Goal: Task Accomplishment & Management: Complete application form

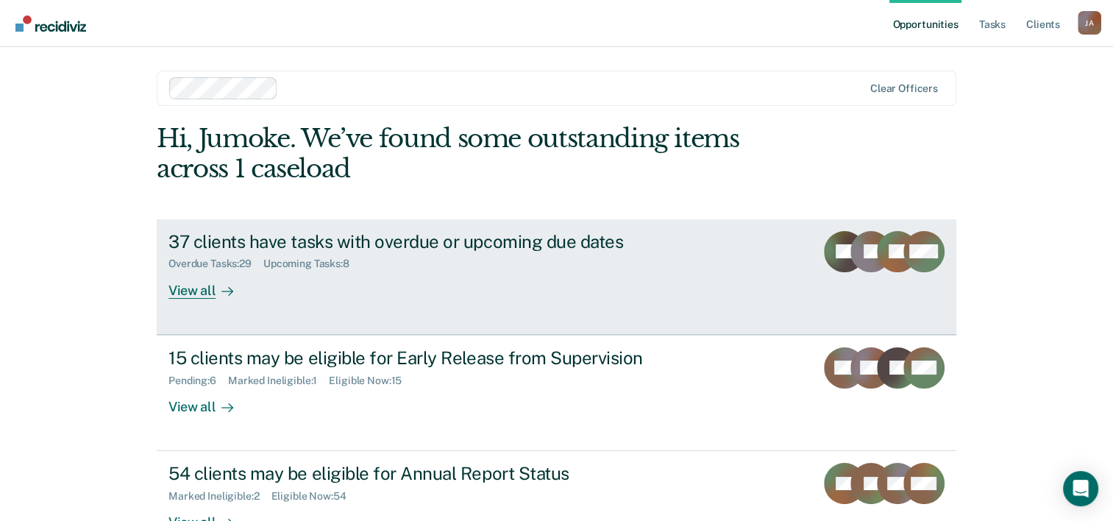
click at [259, 243] on div "37 clients have tasks with overdue or upcoming due dates" at bounding box center [426, 241] width 516 height 21
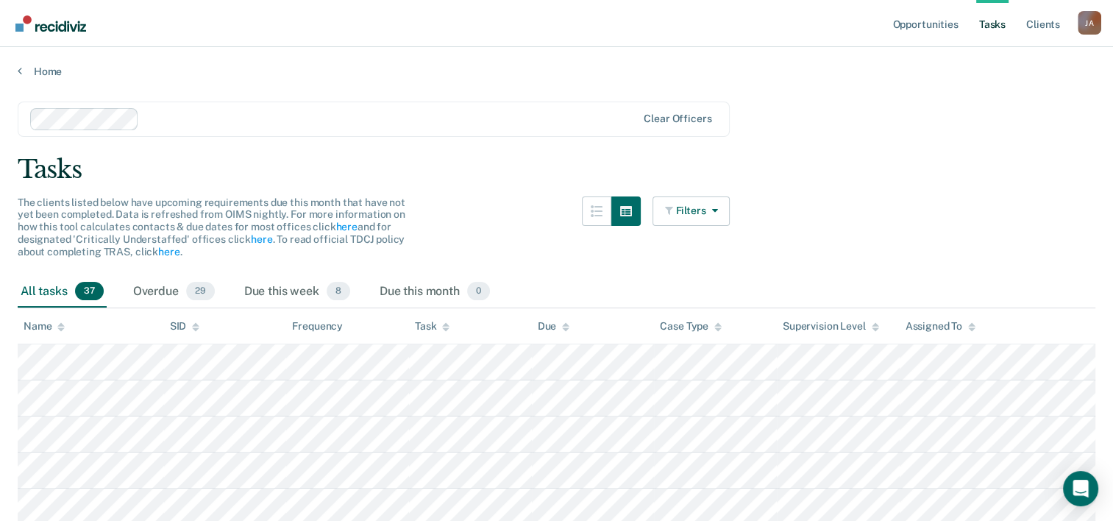
click at [15, 67] on div "Home" at bounding box center [556, 62] width 1113 height 31
click at [21, 71] on icon at bounding box center [20, 71] width 4 height 12
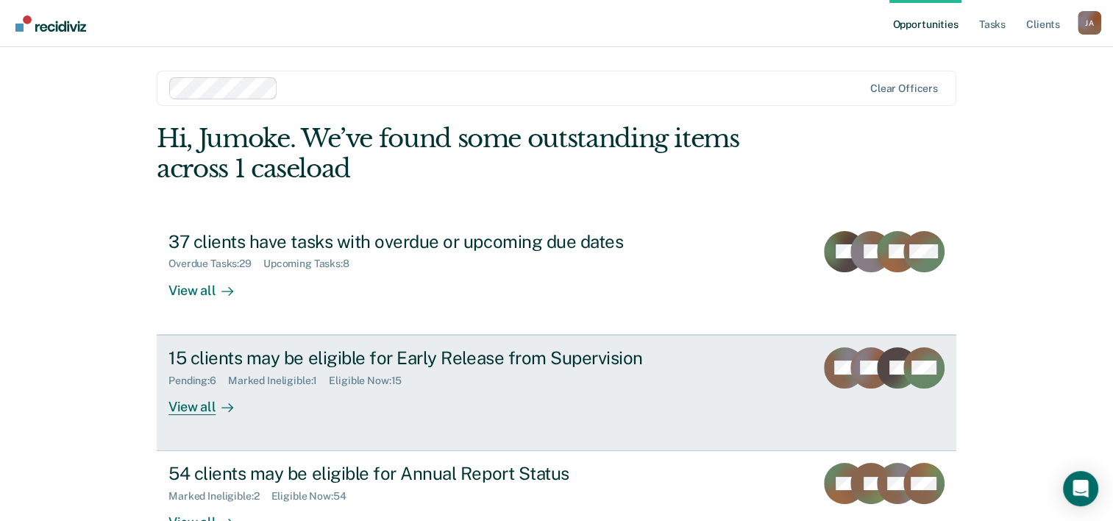
click at [310, 352] on div "15 clients may be eligible for Early Release from Supervision" at bounding box center [426, 357] width 516 height 21
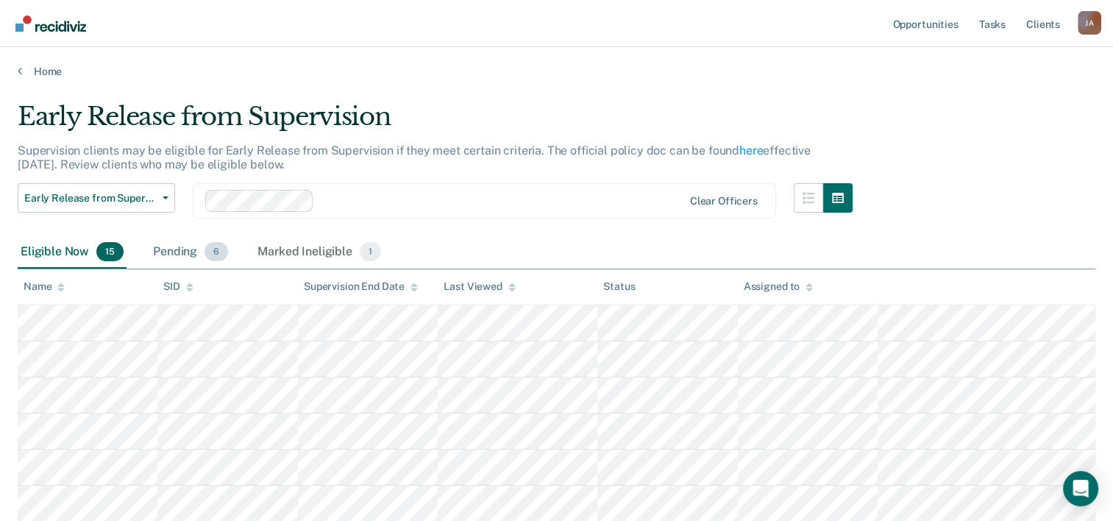
click at [187, 251] on div "Pending 6" at bounding box center [190, 252] width 81 height 32
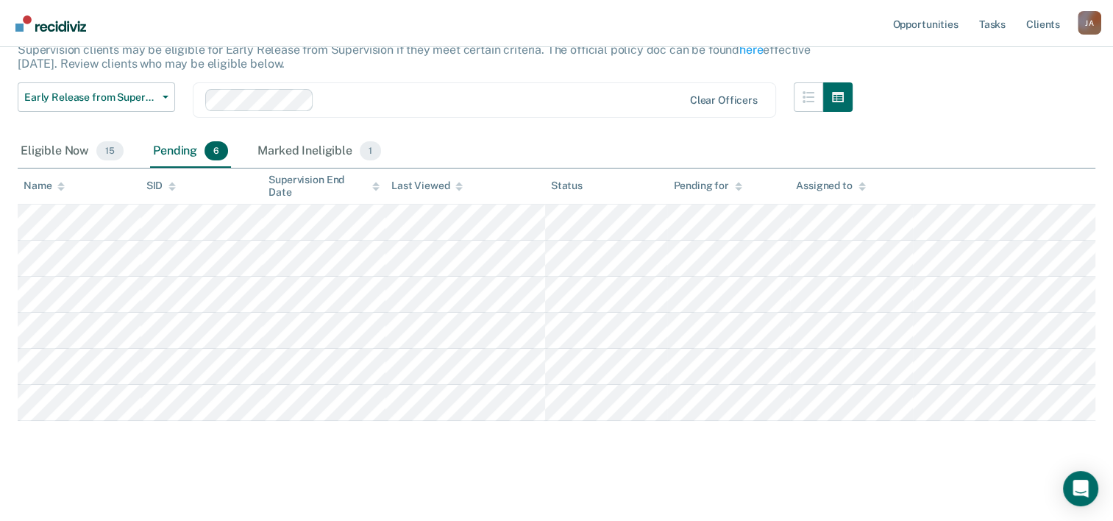
scroll to position [105, 0]
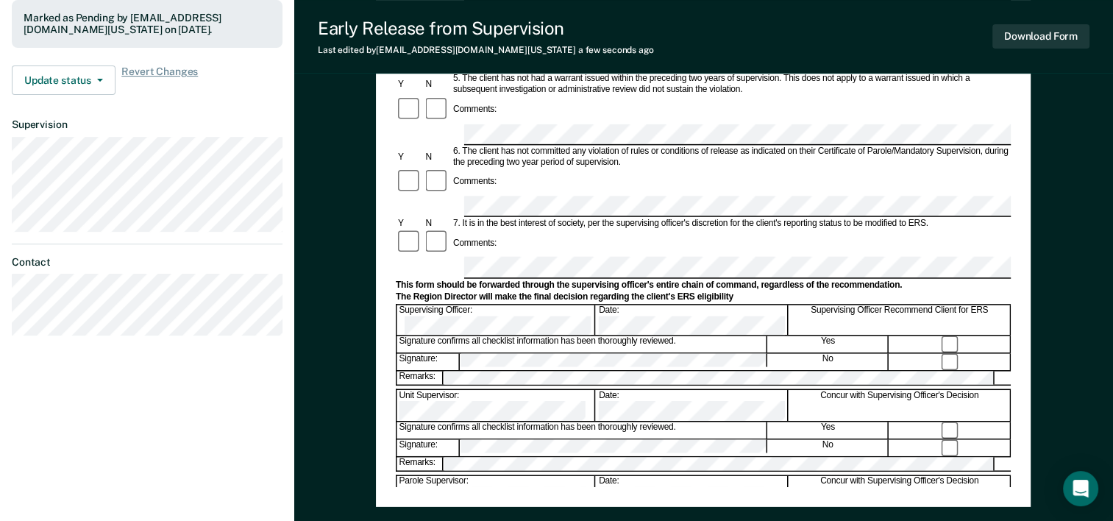
scroll to position [515, 0]
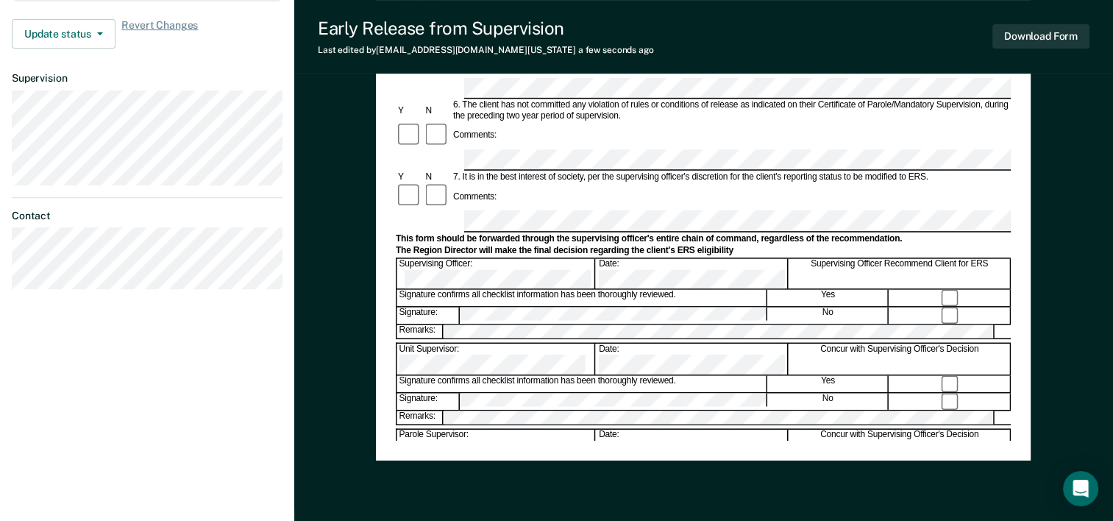
click at [526, 515] on div "Assistant Region Director:" at bounding box center [496, 530] width 199 height 31
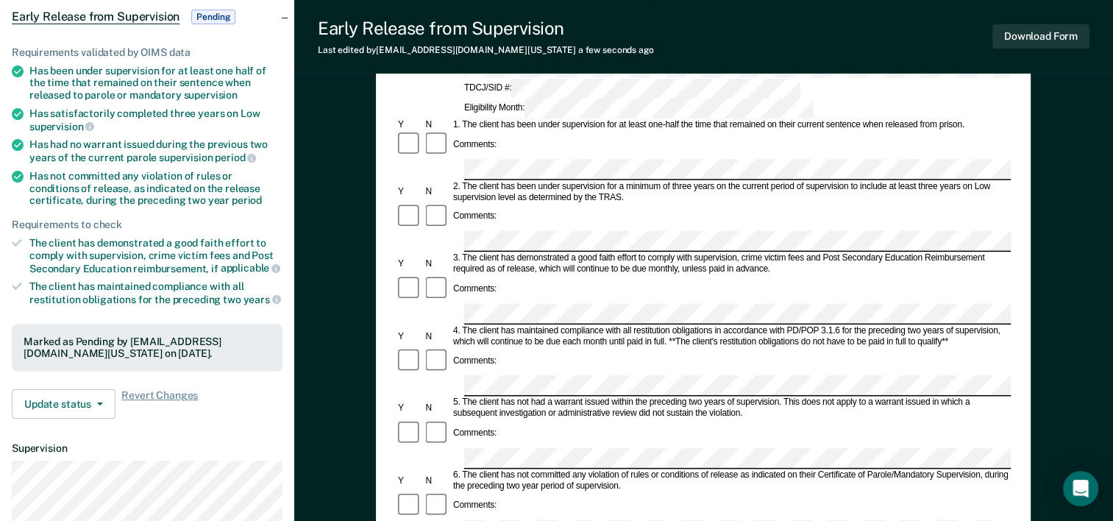
scroll to position [127, 0]
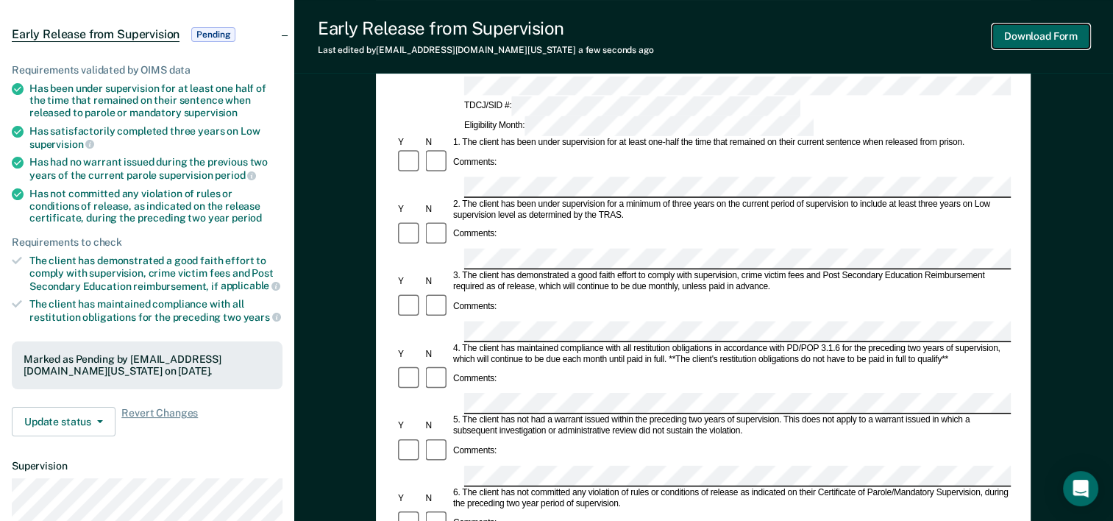
click at [1030, 44] on button "Download Form" at bounding box center [1040, 36] width 97 height 24
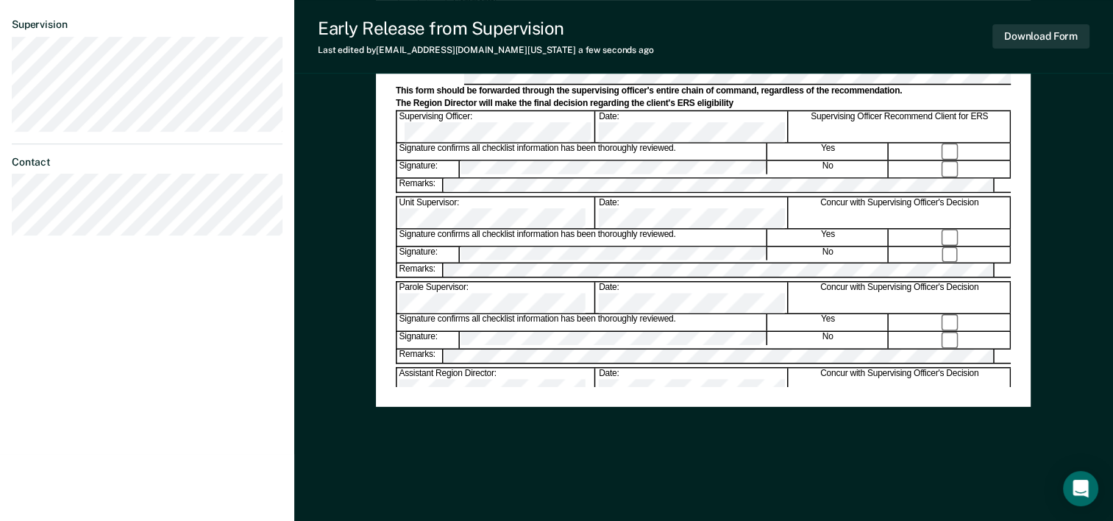
scroll to position [0, 0]
click at [564, 369] on div "Assistant Region Director:" at bounding box center [496, 384] width 199 height 31
click at [524, 369] on div "Assistant Region Director:" at bounding box center [496, 384] width 199 height 31
click at [533, 369] on div "Assistant Region Director:" at bounding box center [496, 384] width 199 height 31
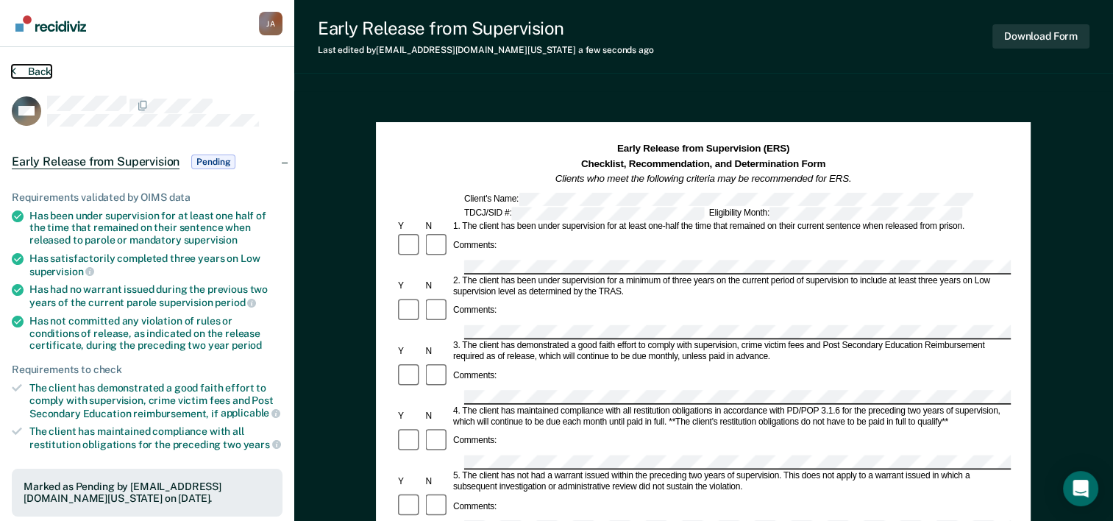
click at [12, 66] on icon at bounding box center [14, 71] width 4 height 12
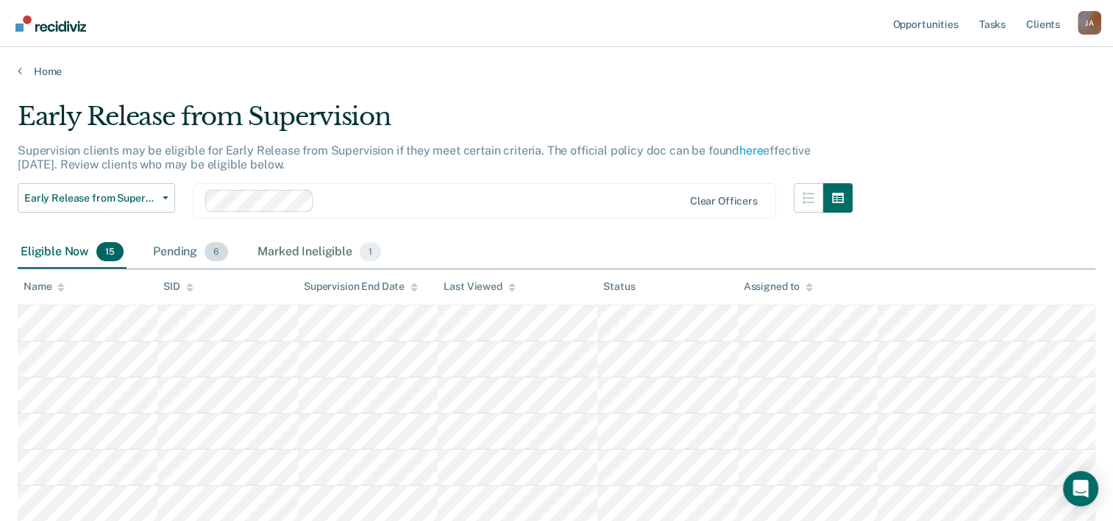
click at [190, 247] on div "Pending 6" at bounding box center [190, 252] width 81 height 32
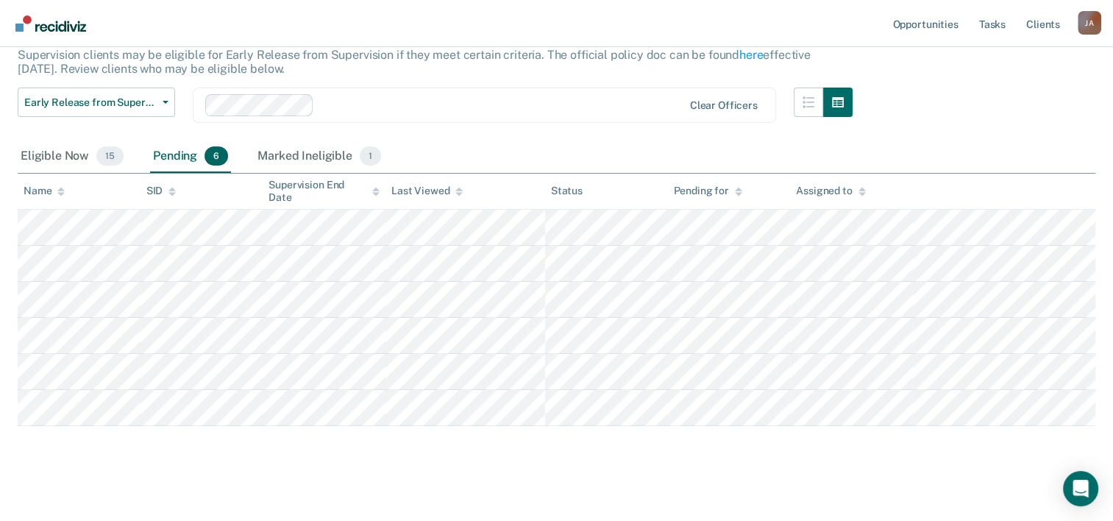
scroll to position [105, 0]
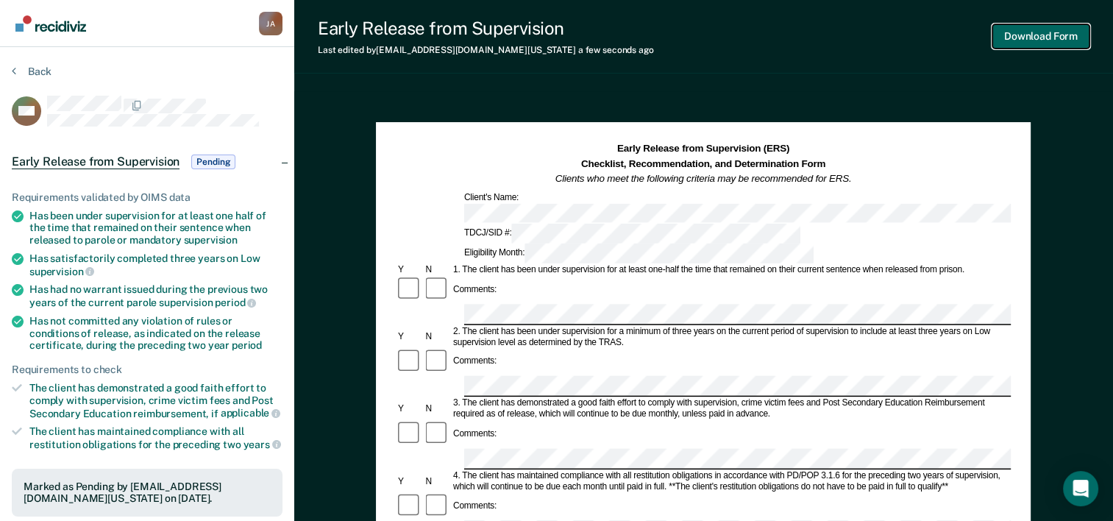
click at [1017, 38] on button "Download Form" at bounding box center [1040, 36] width 97 height 24
